Goal: Find specific page/section: Find specific page/section

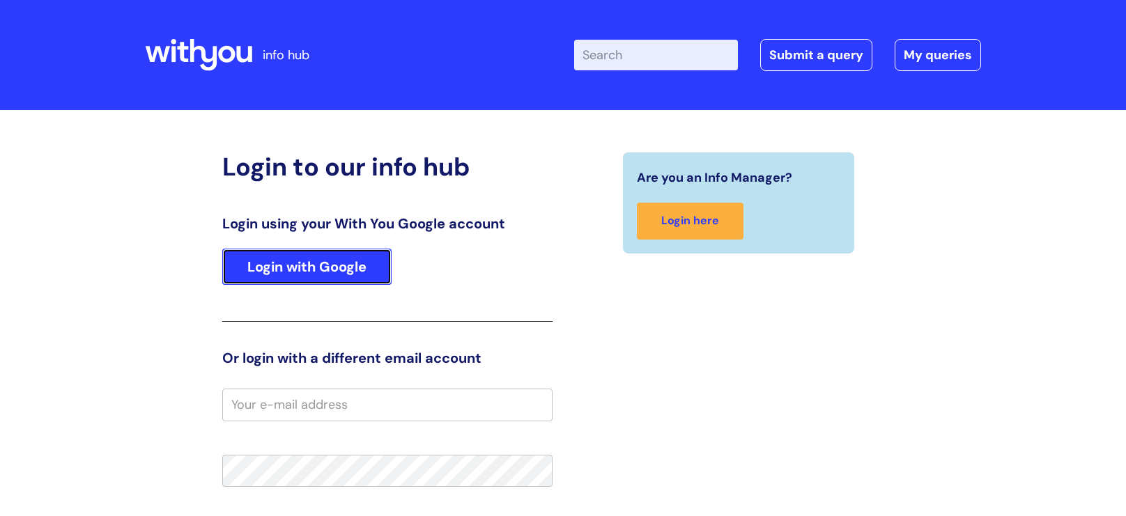
click at [279, 273] on link "Login with Google" at bounding box center [306, 267] width 169 height 36
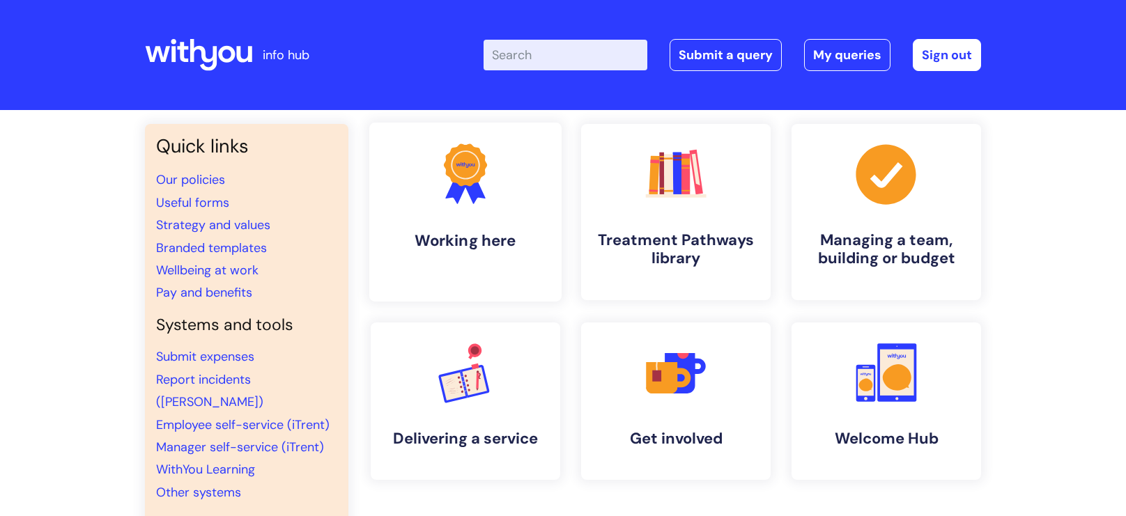
click at [481, 187] on icon ".cls-1{fill:#f89b22;}.cls-1,.cls-2,.cls-3{stroke-width:0px;}.cls-2{fill:#2d3cff…" at bounding box center [465, 173] width 69 height 69
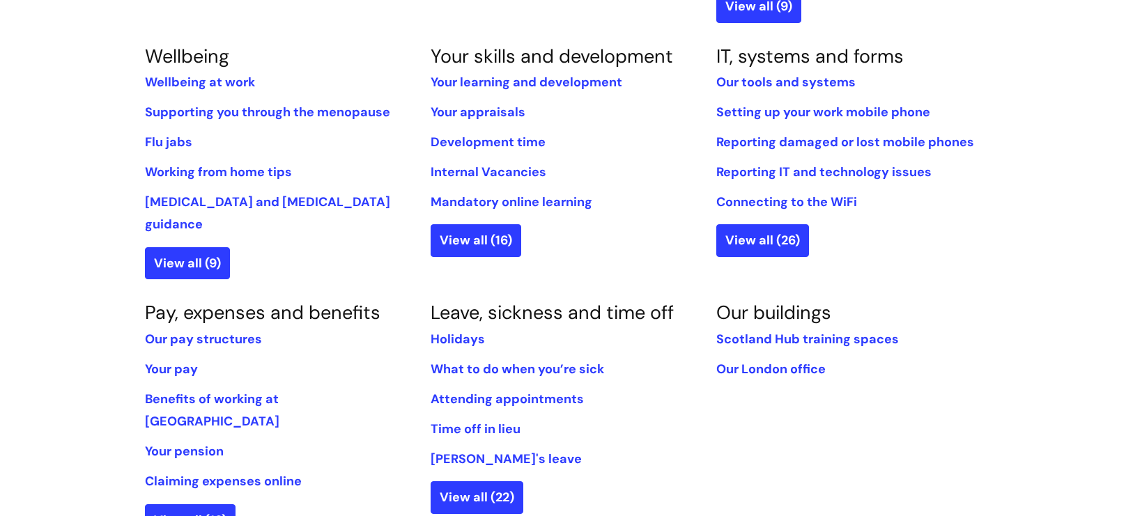
scroll to position [590, 0]
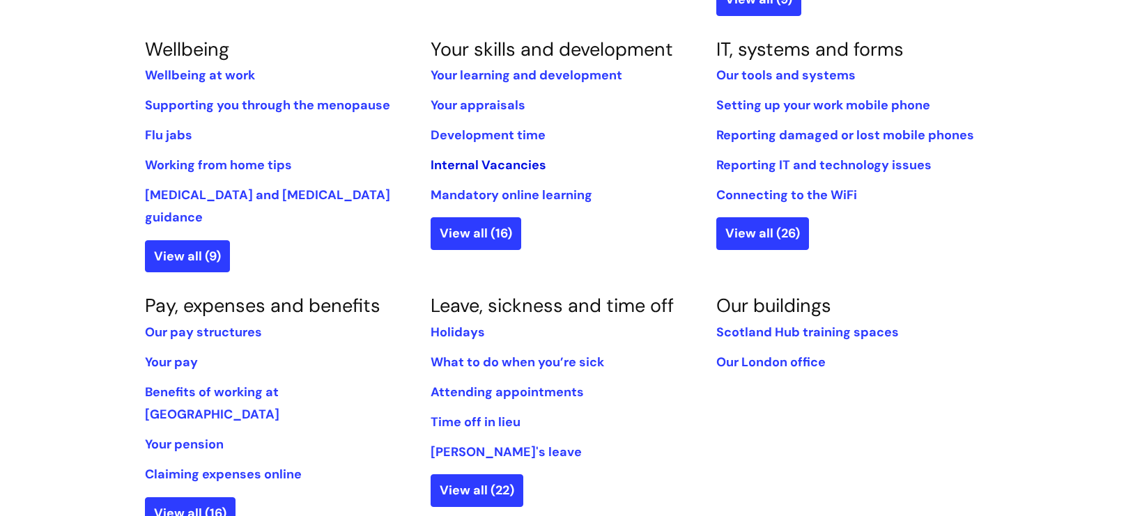
click at [469, 168] on link "Internal Vacancies" at bounding box center [489, 165] width 116 height 17
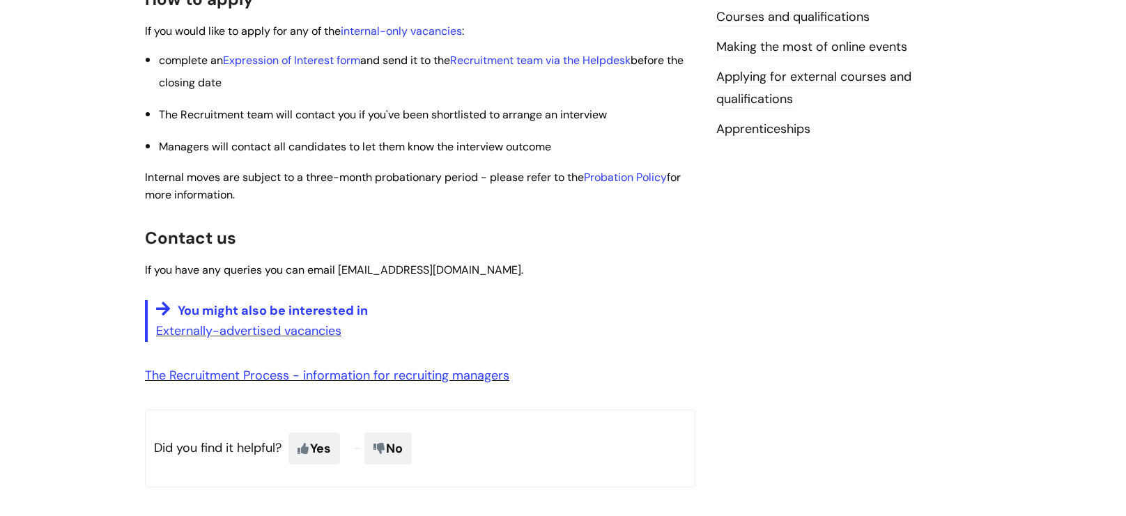
scroll to position [532, 0]
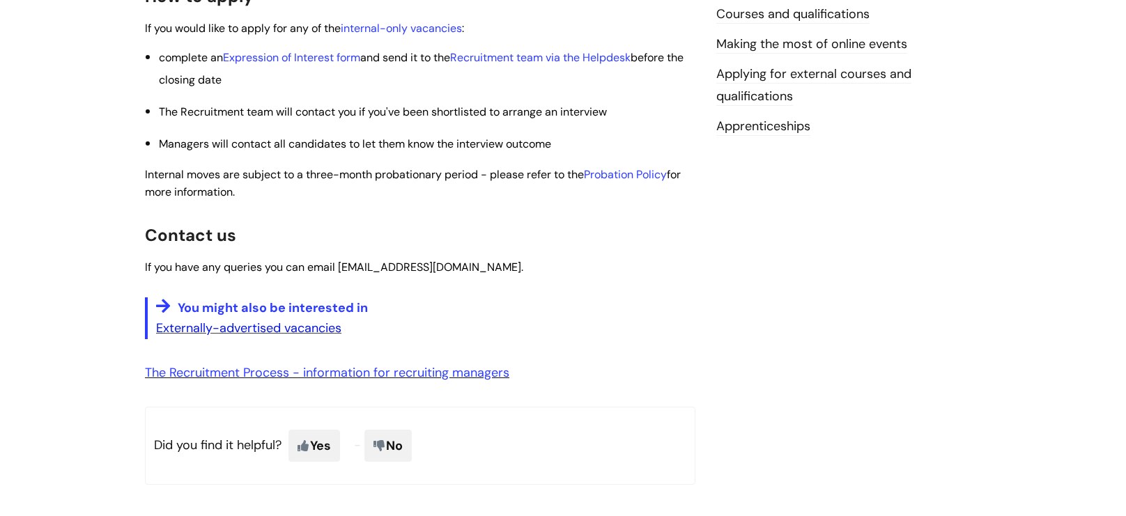
click at [271, 336] on link "Externally-advertised vacancies" at bounding box center [248, 328] width 185 height 17
